Goal: Information Seeking & Learning: Understand process/instructions

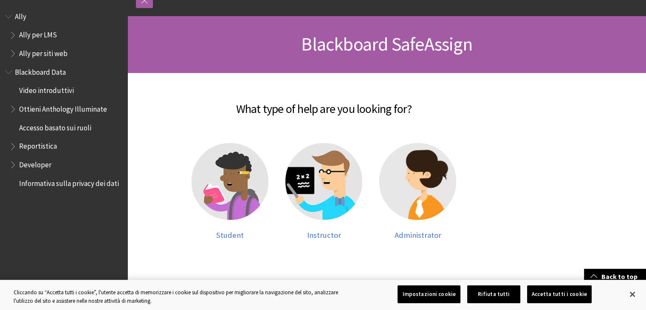
scroll to position [105, 0]
click at [233, 236] on span "Student" at bounding box center [230, 235] width 28 height 10
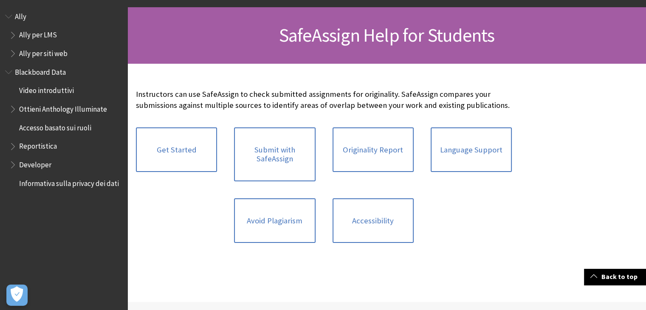
scroll to position [68, 0]
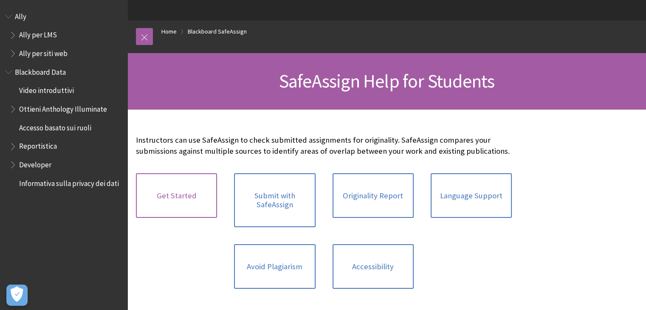
click at [183, 198] on link "Get Started" at bounding box center [176, 195] width 81 height 45
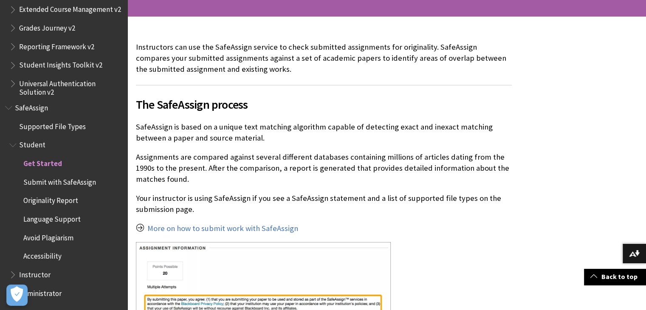
scroll to position [163, 0]
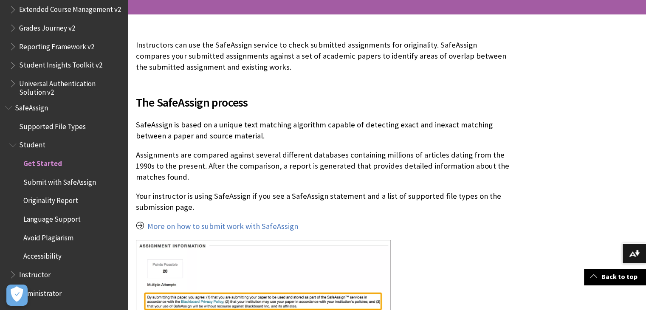
click at [65, 182] on span "Submit with SafeAssign" at bounding box center [59, 180] width 73 height 11
